Goal: Task Accomplishment & Management: Use online tool/utility

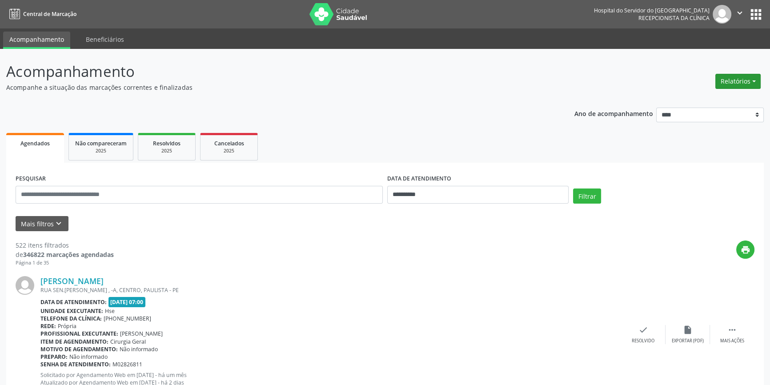
click at [732, 84] on button "Relatórios" at bounding box center [738, 81] width 45 height 15
click at [707, 96] on link "Agendamentos" at bounding box center [713, 100] width 96 height 12
select select "*"
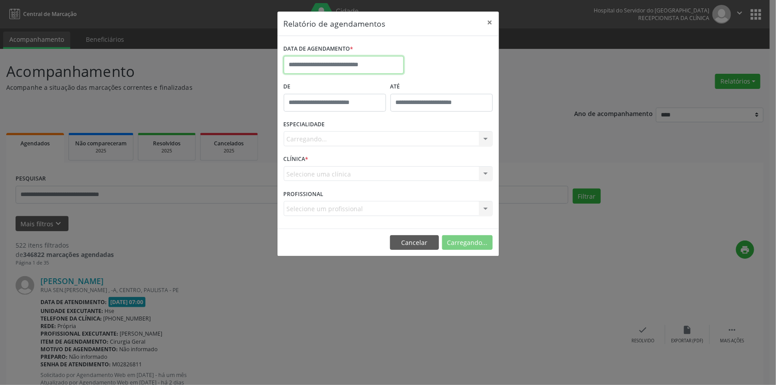
click at [337, 60] on input "text" at bounding box center [344, 65] width 120 height 18
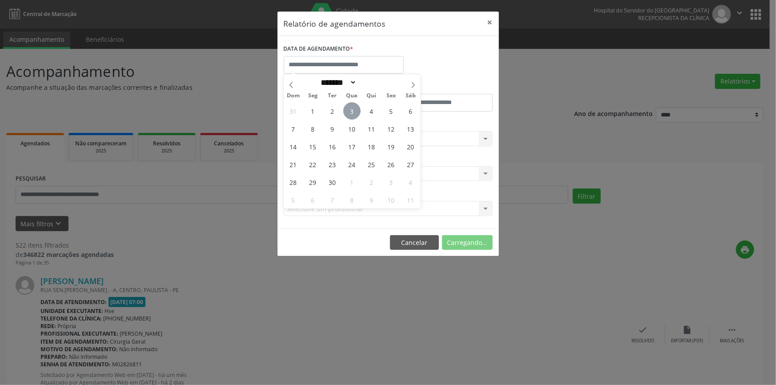
click at [343, 111] on span "3" at bounding box center [351, 110] width 17 height 17
type input "**********"
click at [344, 111] on span "3" at bounding box center [351, 110] width 17 height 17
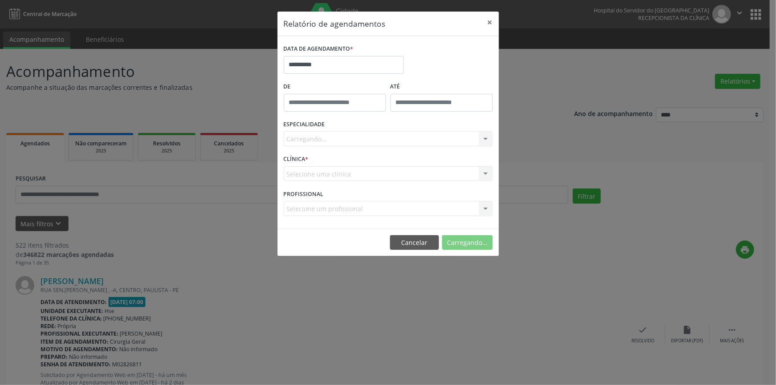
click at [351, 136] on div "Carregando... Nenhum resultado encontrado para: " " Não há nenhuma opção para s…" at bounding box center [388, 138] width 209 height 15
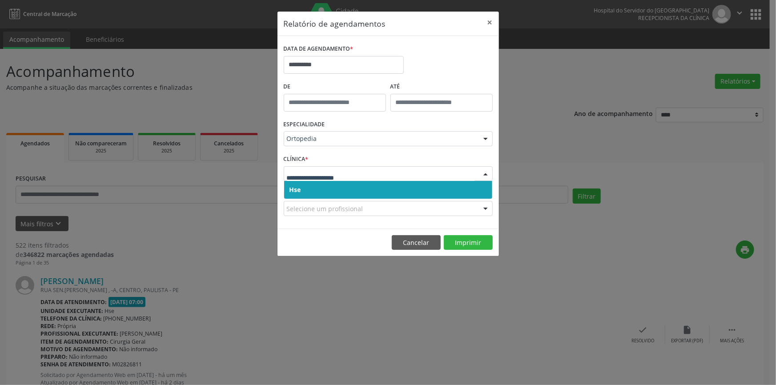
click at [409, 192] on span "Hse" at bounding box center [388, 190] width 208 height 18
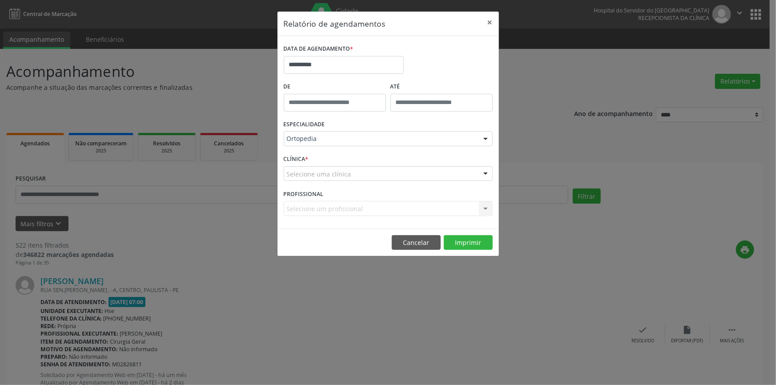
click at [410, 171] on div "Selecione uma clínica" at bounding box center [388, 173] width 209 height 15
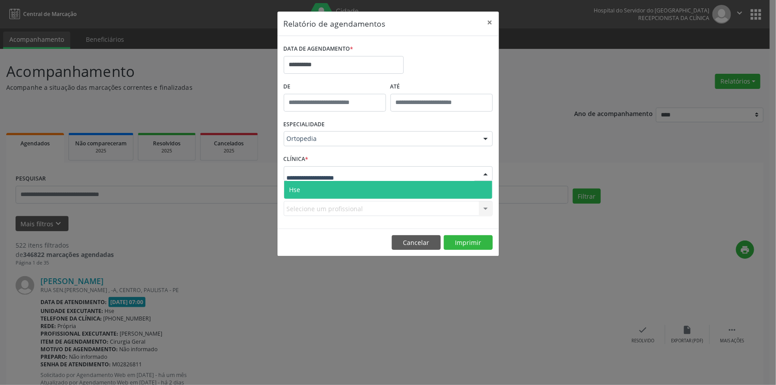
click at [409, 188] on span "Hse" at bounding box center [388, 190] width 208 height 18
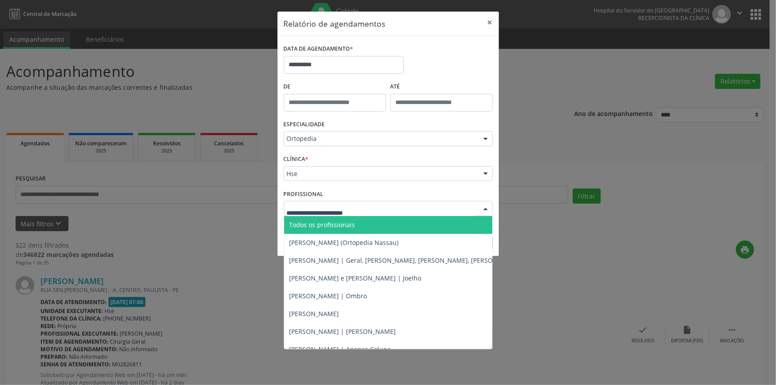
click at [408, 213] on div at bounding box center [388, 208] width 209 height 15
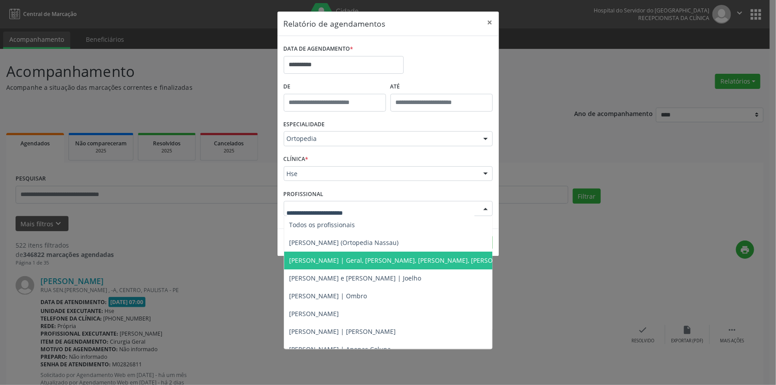
click at [354, 143] on div "Ortopedia" at bounding box center [388, 138] width 209 height 15
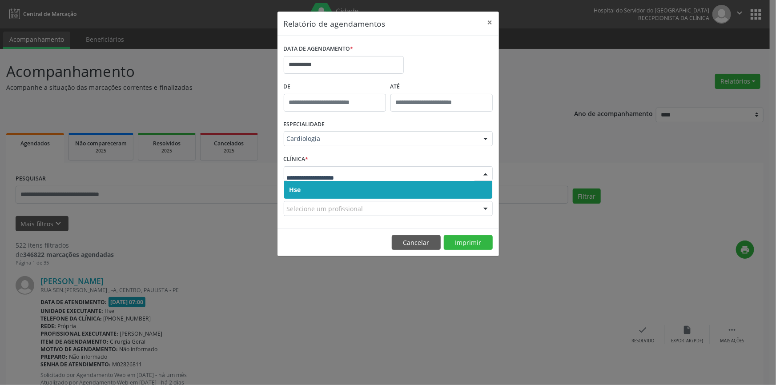
click at [334, 183] on span "Hse" at bounding box center [388, 190] width 208 height 18
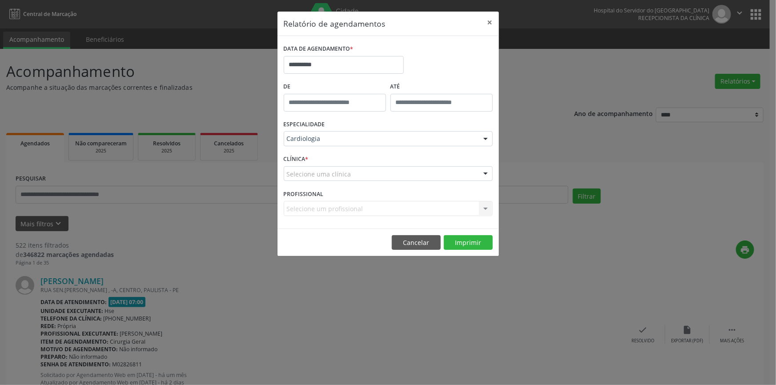
drag, startPoint x: 334, startPoint y: 181, endPoint x: 330, endPoint y: 194, distance: 13.8
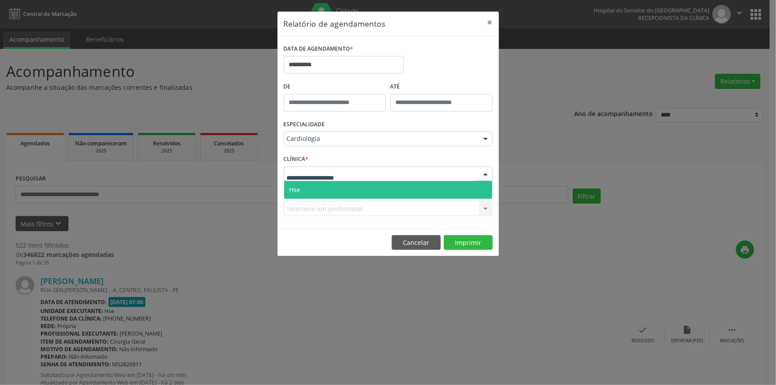
click at [330, 195] on span "Hse" at bounding box center [388, 190] width 208 height 18
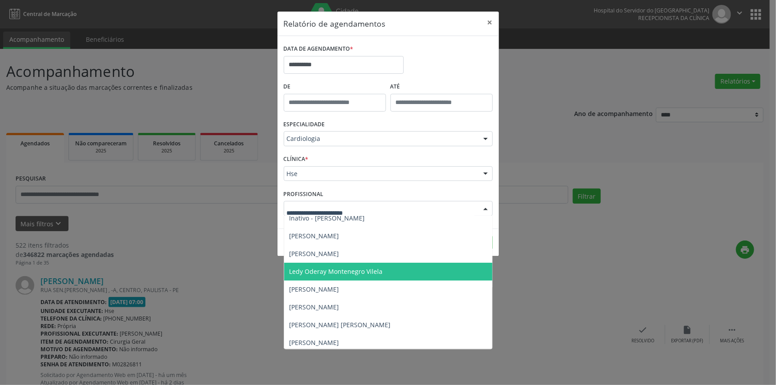
scroll to position [81, 0]
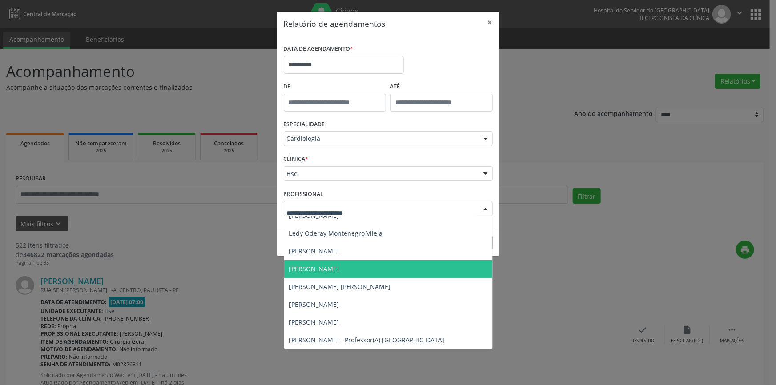
click at [375, 268] on span "[PERSON_NAME]" at bounding box center [388, 269] width 208 height 18
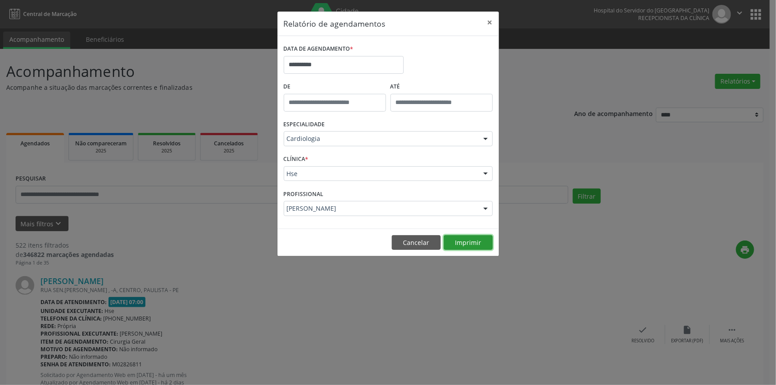
click at [466, 242] on button "Imprimir" at bounding box center [468, 242] width 49 height 15
type input "**"
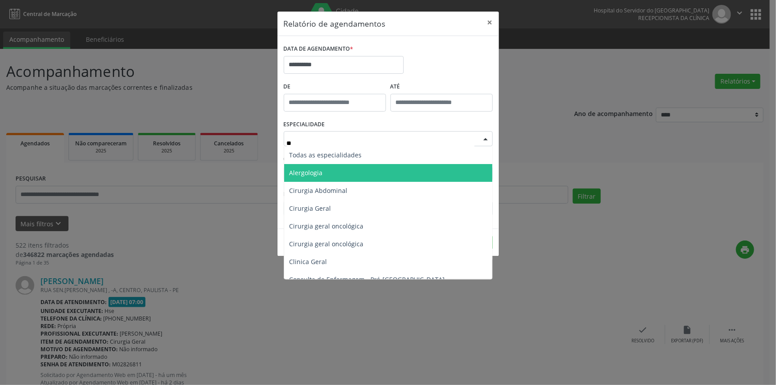
click at [352, 175] on span "Alergologia" at bounding box center [388, 173] width 208 height 18
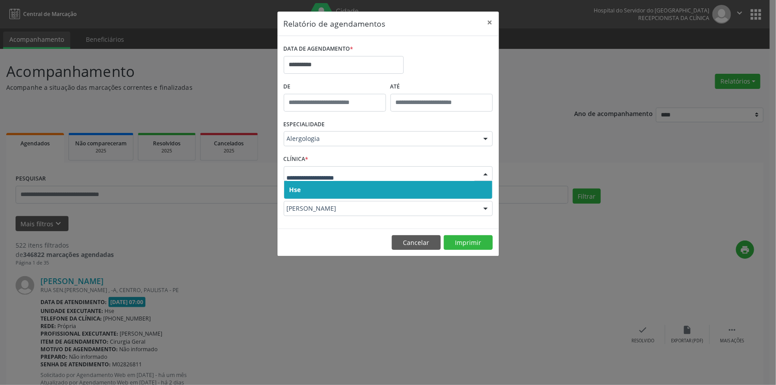
drag, startPoint x: 308, startPoint y: 190, endPoint x: 310, endPoint y: 181, distance: 9.5
click at [308, 190] on span "Hse" at bounding box center [388, 190] width 208 height 18
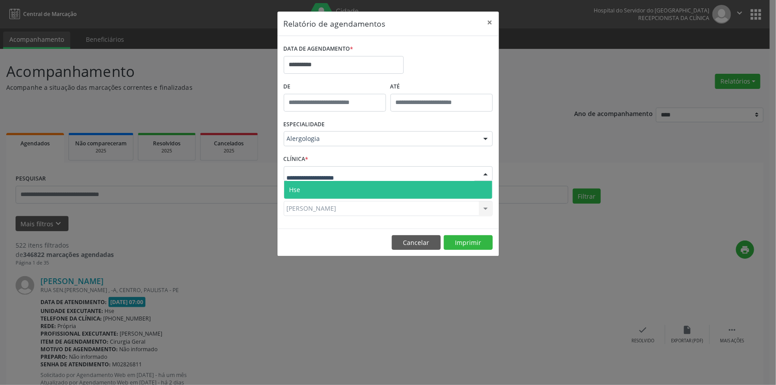
click at [309, 188] on span "Hse" at bounding box center [388, 190] width 208 height 18
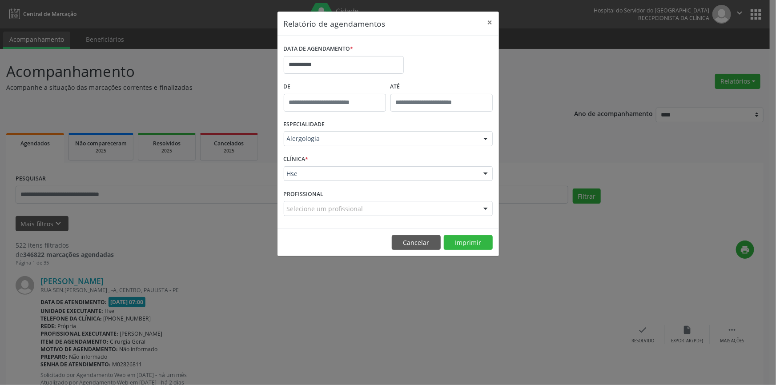
scroll to position [0, 0]
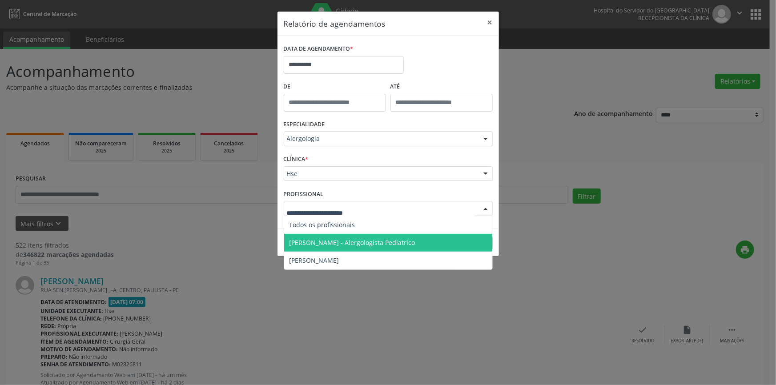
drag, startPoint x: 343, startPoint y: 244, endPoint x: 422, endPoint y: 234, distance: 78.9
click at [343, 244] on span "[PERSON_NAME] - Alergologista Pediatrico" at bounding box center [353, 242] width 126 height 8
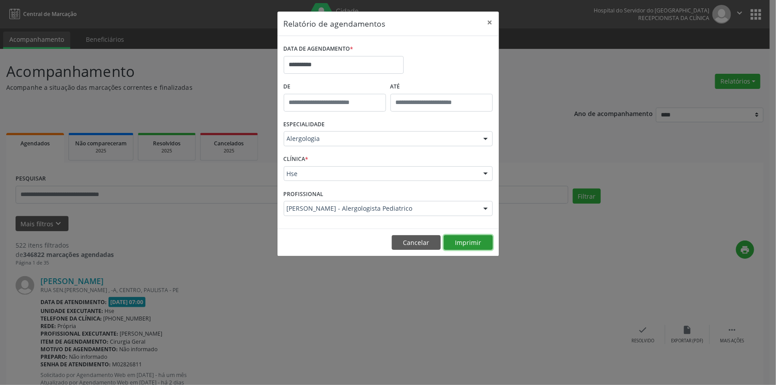
click at [454, 240] on button "Imprimir" at bounding box center [468, 242] width 49 height 15
